Goal: Task Accomplishment & Management: Manage account settings

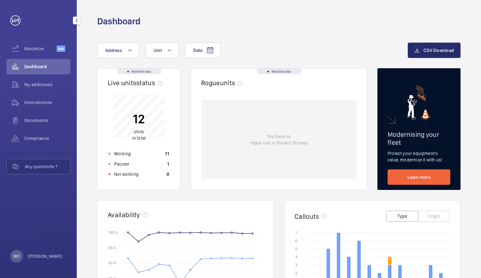
click at [47, 64] on span "Dashboard" at bounding box center [47, 66] width 46 height 6
click at [42, 78] on div "My addresses" at bounding box center [38, 84] width 64 height 15
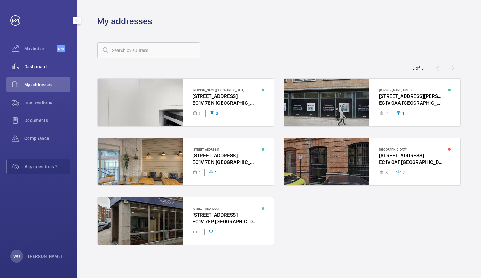
click at [28, 67] on span "Dashboard" at bounding box center [47, 66] width 46 height 6
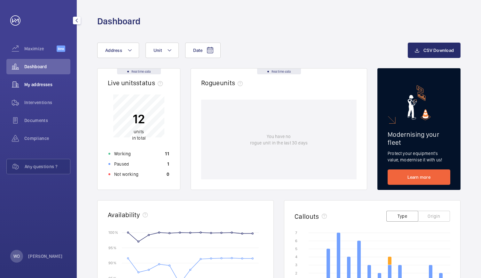
click at [58, 83] on span "My addresses" at bounding box center [47, 84] width 46 height 6
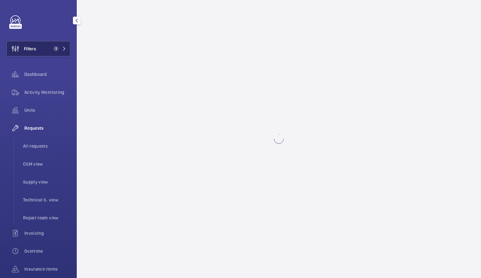
click at [54, 52] on button "Filters 1" at bounding box center [38, 48] width 64 height 15
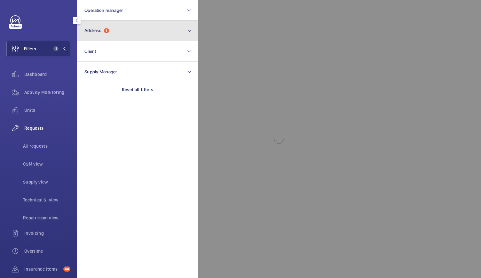
click at [124, 35] on button "Address 1" at bounding box center [138, 30] width 122 height 20
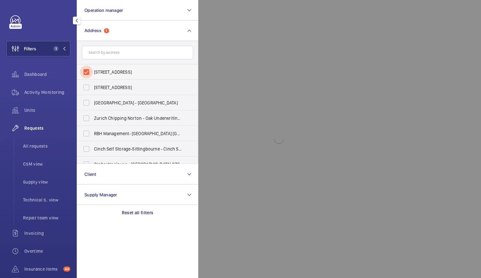
click at [85, 70] on input "Rhodaus court - CT1 2RJ, CANTERBURY CT1 2RJ" at bounding box center [86, 72] width 13 height 13
checkbox input "false"
click at [107, 50] on input "text" at bounding box center [137, 52] width 111 height 13
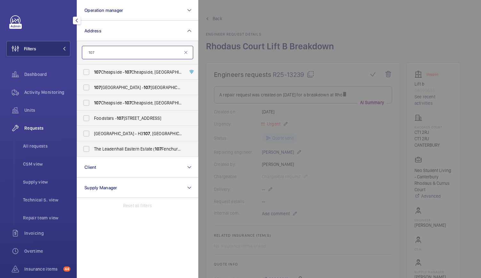
type input "107"
click at [111, 71] on span "107 Cheapside - 107 Cheapside, LONDON EC2V 6DN" at bounding box center [138, 72] width 88 height 6
click at [93, 71] on input "107 Cheapside - 107 Cheapside, LONDON EC2V 6DN" at bounding box center [86, 72] width 13 height 13
checkbox input "true"
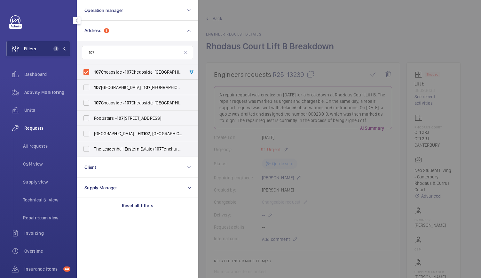
click at [335, 26] on div at bounding box center [438, 139] width 481 height 278
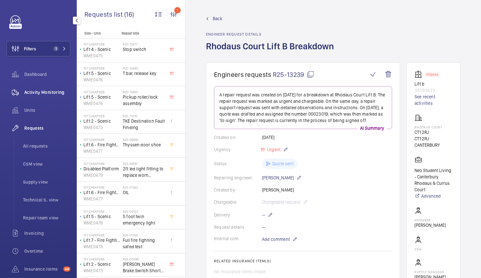
click at [34, 95] on span "Activity Monitoring" at bounding box center [47, 92] width 46 height 6
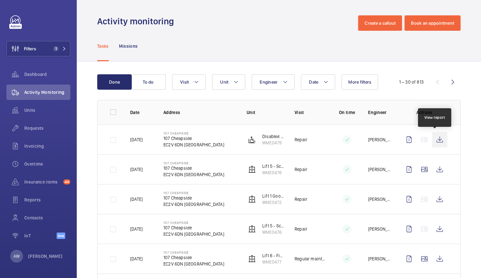
click at [434, 141] on wm-front-icon-button at bounding box center [439, 139] width 15 height 15
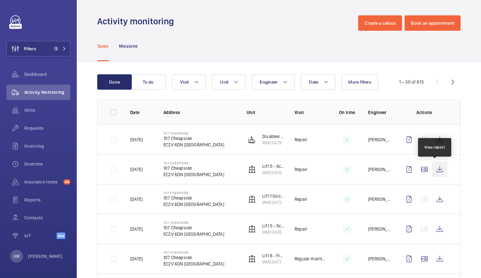
click at [438, 168] on wm-front-icon-button at bounding box center [439, 169] width 15 height 15
click at [433, 167] on wm-front-icon-button at bounding box center [439, 169] width 15 height 15
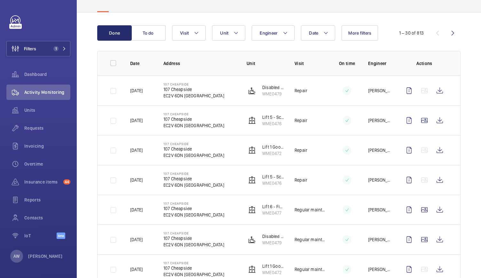
scroll to position [49, 0]
click at [432, 149] on wm-front-icon-button at bounding box center [439, 149] width 15 height 15
click at [62, 42] on button "Filters 1" at bounding box center [38, 48] width 64 height 15
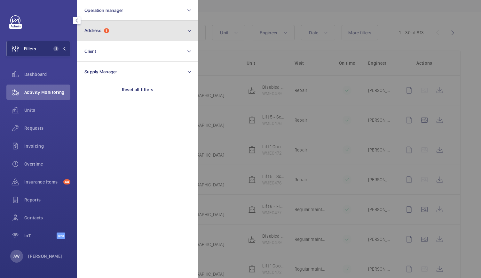
click at [93, 39] on button "Address 1" at bounding box center [138, 30] width 122 height 20
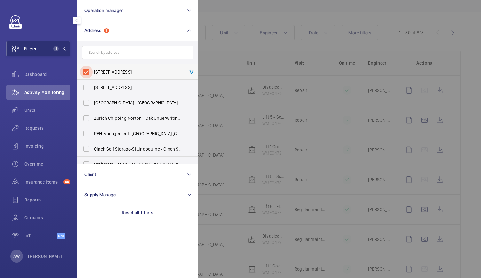
click at [87, 73] on input "107 Cheapside - 107 Cheapside, LONDON EC2V 6DN" at bounding box center [86, 72] width 13 height 13
checkbox input "false"
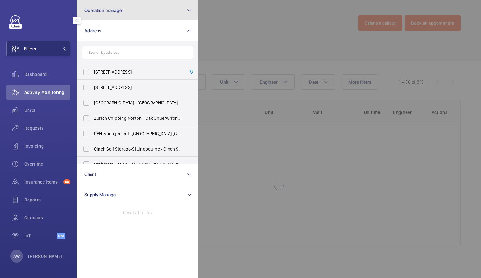
click at [108, 5] on button "Operation manager" at bounding box center [138, 10] width 122 height 20
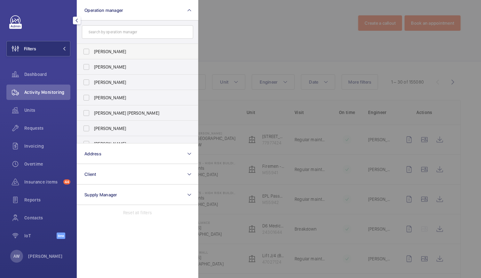
scroll to position [24, 0]
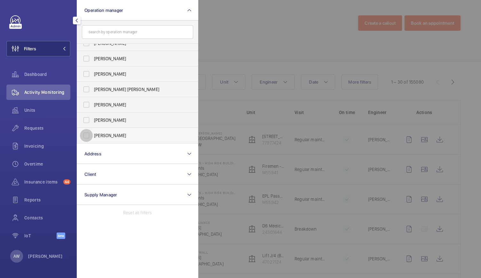
click at [88, 135] on input "Alex Waterman" at bounding box center [86, 135] width 13 height 13
checkbox input "true"
click at [36, 97] on div "Activity Monitoring" at bounding box center [38, 91] width 64 height 15
click at [234, 54] on div at bounding box center [438, 139] width 481 height 278
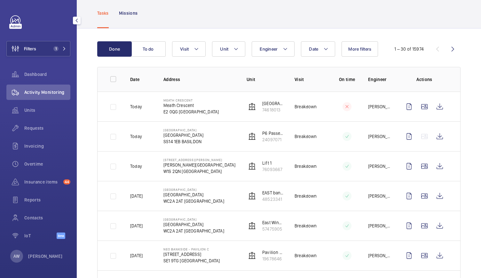
scroll to position [33, 0]
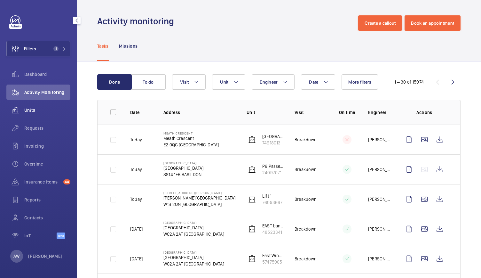
click at [33, 109] on span "Units" at bounding box center [47, 110] width 46 height 6
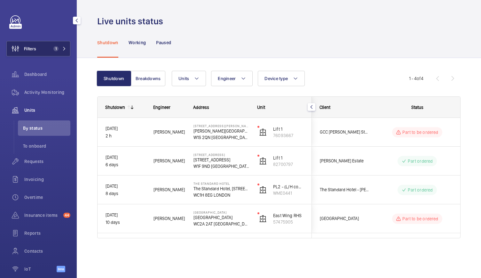
click at [57, 47] on span "1" at bounding box center [58, 48] width 15 height 5
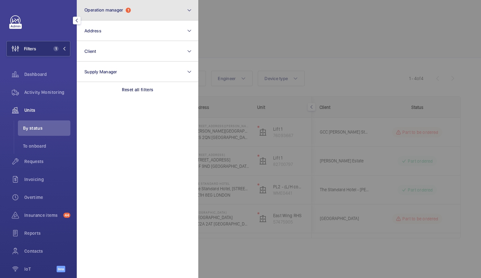
click at [152, 4] on button "Operation manager 1" at bounding box center [138, 10] width 122 height 20
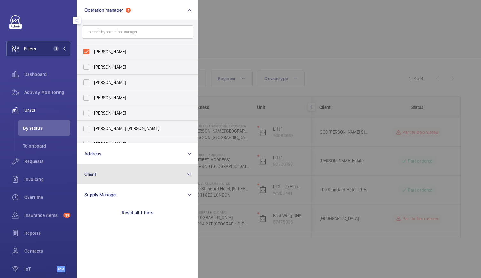
click at [109, 171] on button "Client" at bounding box center [138, 174] width 122 height 20
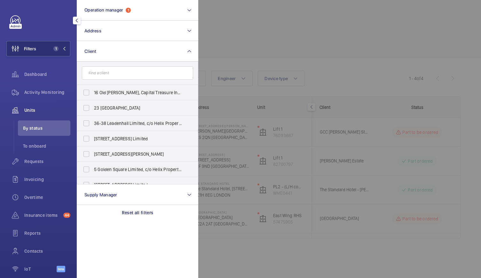
click at [110, 74] on input "text" at bounding box center [137, 72] width 111 height 13
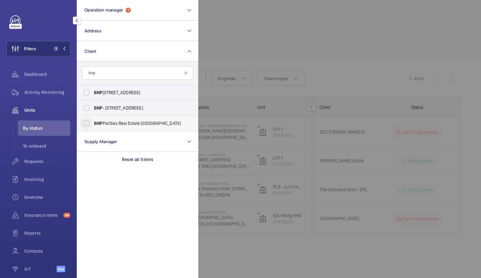
type input "bnp"
click at [84, 125] on input "BNP Paribas Real Estate UK" at bounding box center [86, 123] width 13 height 13
checkbox input "true"
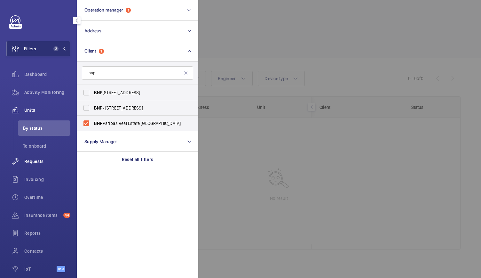
click at [36, 165] on div "Requests" at bounding box center [38, 161] width 64 height 15
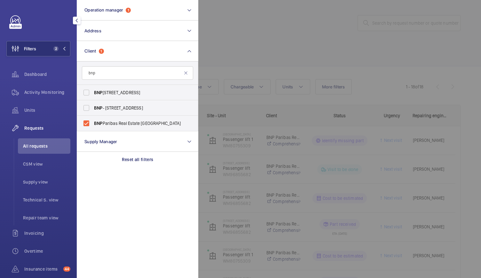
click at [301, 61] on div at bounding box center [438, 139] width 481 height 278
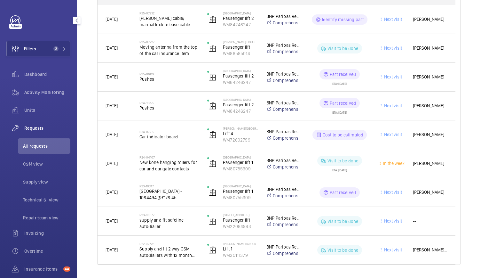
scroll to position [381, 0]
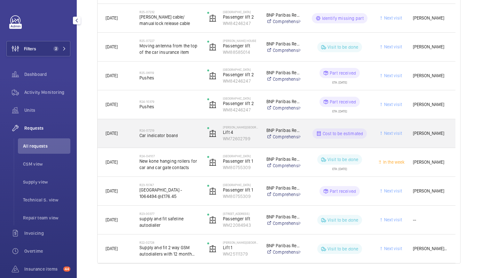
click at [194, 135] on span "Car indicator board" at bounding box center [169, 135] width 60 height 6
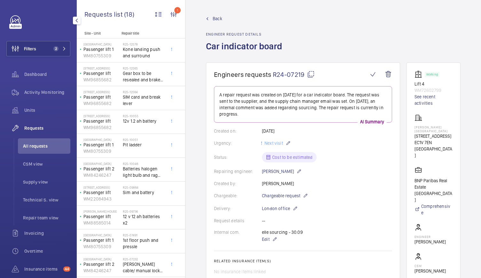
click at [218, 20] on span "Back" at bounding box center [218, 18] width 10 height 6
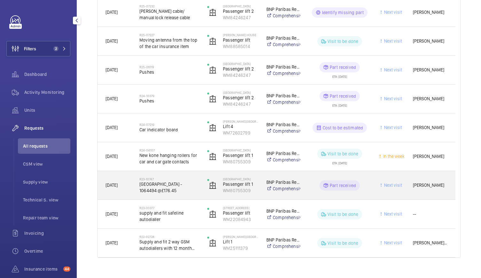
scroll to position [397, 0]
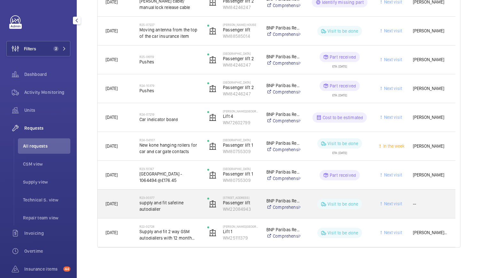
click at [174, 191] on div "R23-00377 supply and fit safeline autodialler" at bounding box center [165, 203] width 67 height 29
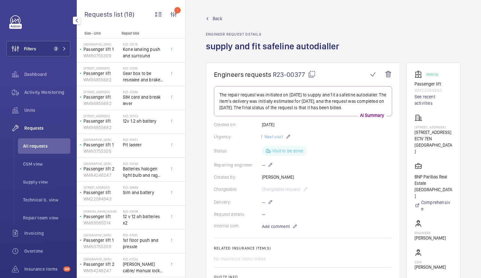
click at [214, 17] on span "Back" at bounding box center [218, 18] width 10 height 6
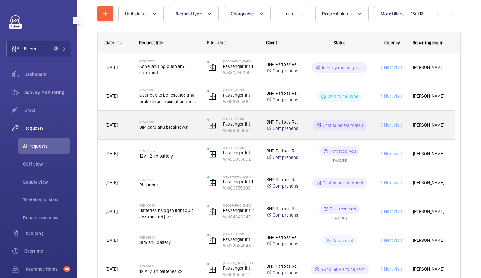
scroll to position [47, 0]
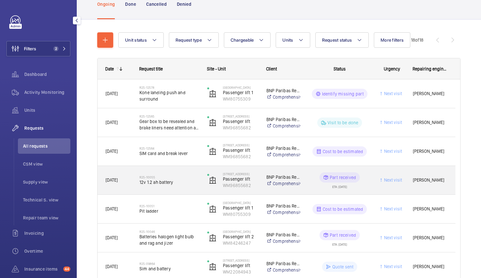
click at [203, 182] on div "67-71 Goswell Road Passenger lift WM96855682" at bounding box center [229, 180] width 59 height 26
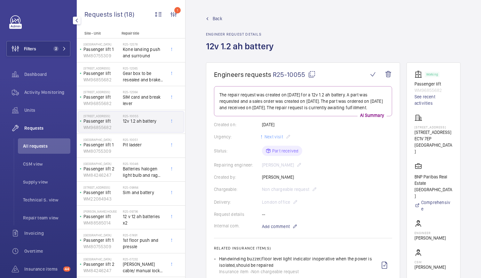
click at [215, 18] on span "Back" at bounding box center [218, 18] width 10 height 6
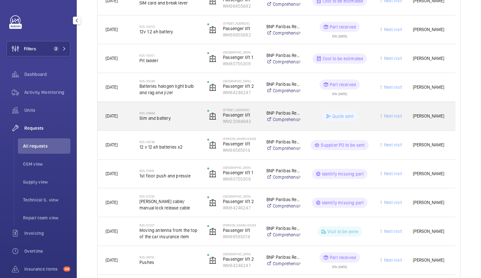
scroll to position [198, 0]
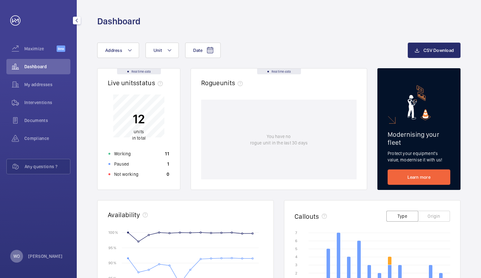
click at [17, 256] on p "WO" at bounding box center [16, 256] width 6 height 6
click at [29, 229] on link "Settings" at bounding box center [25, 229] width 16 height 5
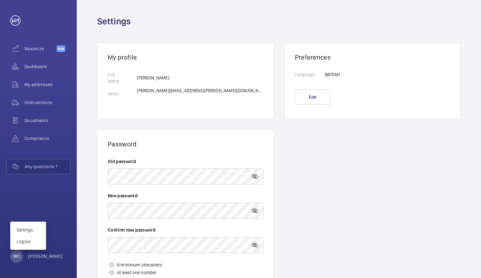
click at [355, 147] on div at bounding box center [240, 139] width 481 height 278
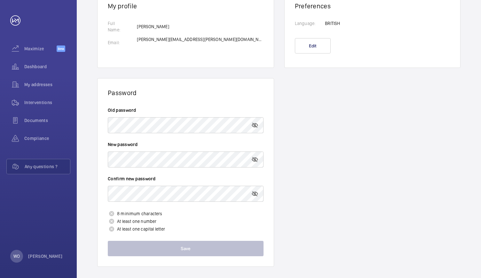
click at [163, 198] on form "Old password New password Confirm new password 8 minimum characters At least on…" at bounding box center [186, 181] width 156 height 149
click at [339, 107] on wm-front-profile "My profile Full Name: Email: [PERSON_NAME] [PERSON_NAME][EMAIL_ADDRESS][PERSON_…" at bounding box center [279, 129] width 404 height 306
click at [15, 255] on p "WO" at bounding box center [16, 256] width 6 height 6
